Goal: Go to known website: Access a specific website the user already knows

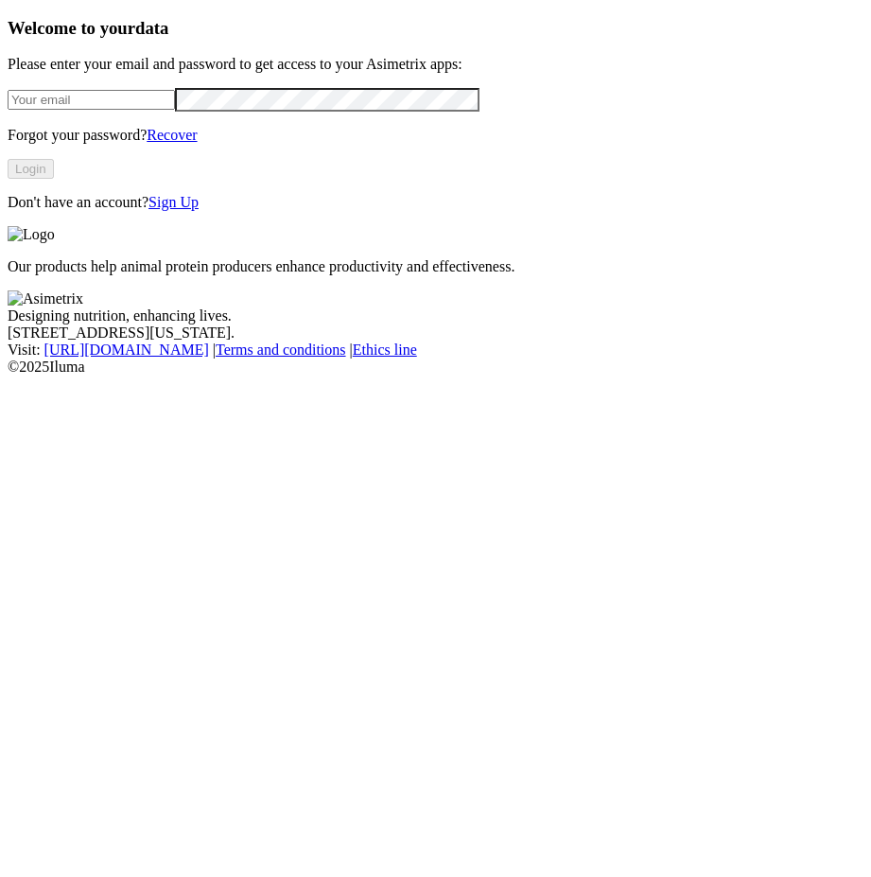
type input "[EMAIL_ADDRESS][DOMAIN_NAME]"
click at [54, 179] on button "Login" at bounding box center [31, 169] width 46 height 20
